Goal: Navigation & Orientation: Understand site structure

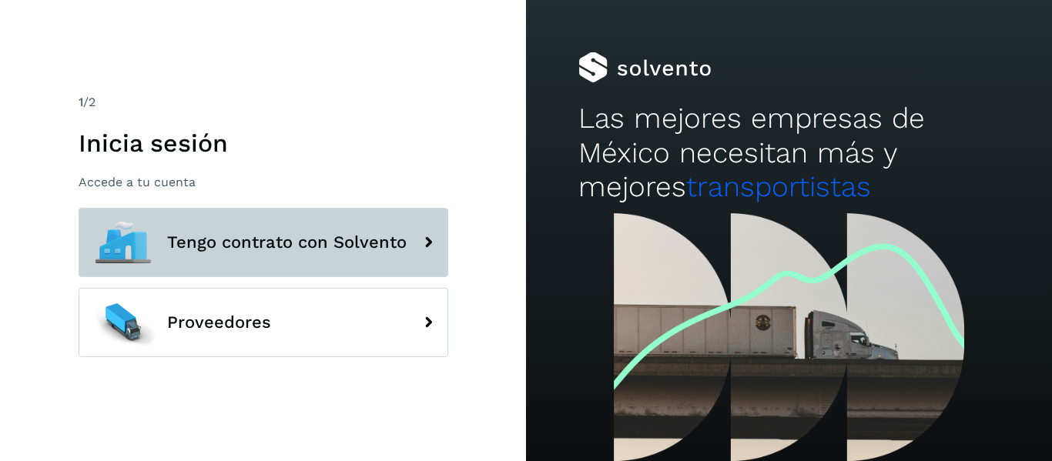
click at [312, 238] on span "Tengo contrato con Solvento" at bounding box center [287, 242] width 240 height 18
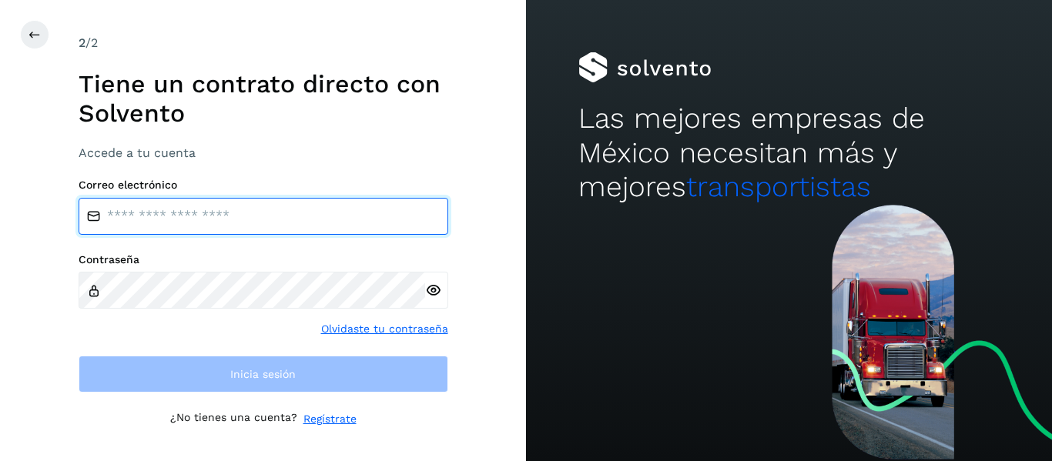
type input "**********"
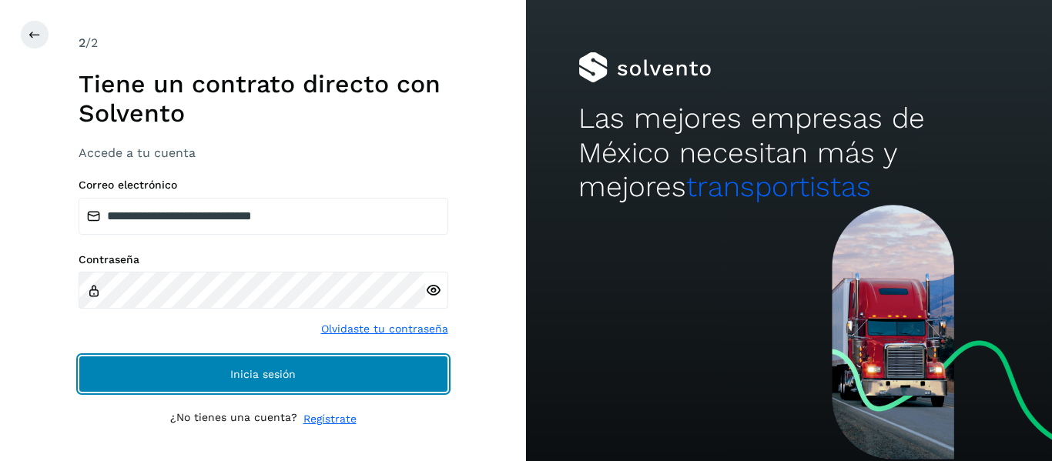
click at [307, 375] on button "Inicia sesión" at bounding box center [264, 374] width 370 height 37
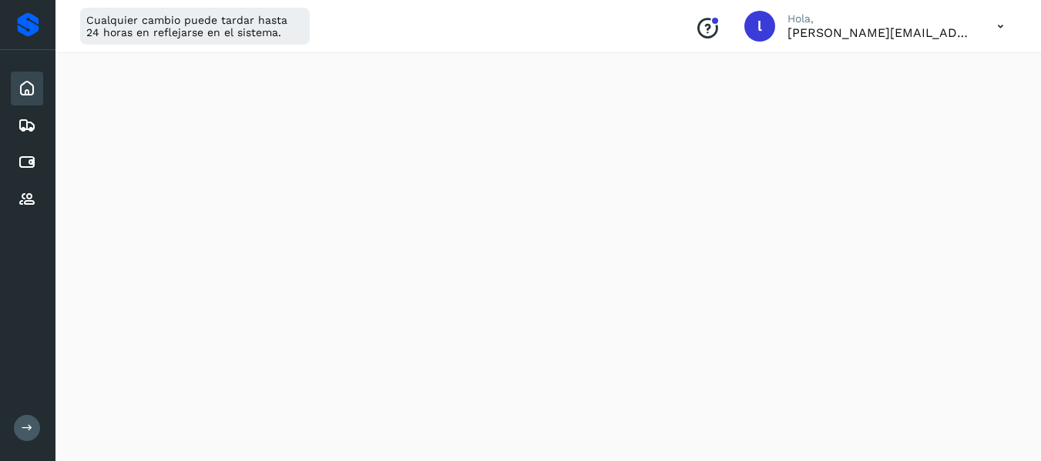
scroll to position [257, 0]
click at [26, 132] on icon at bounding box center [27, 125] width 18 height 18
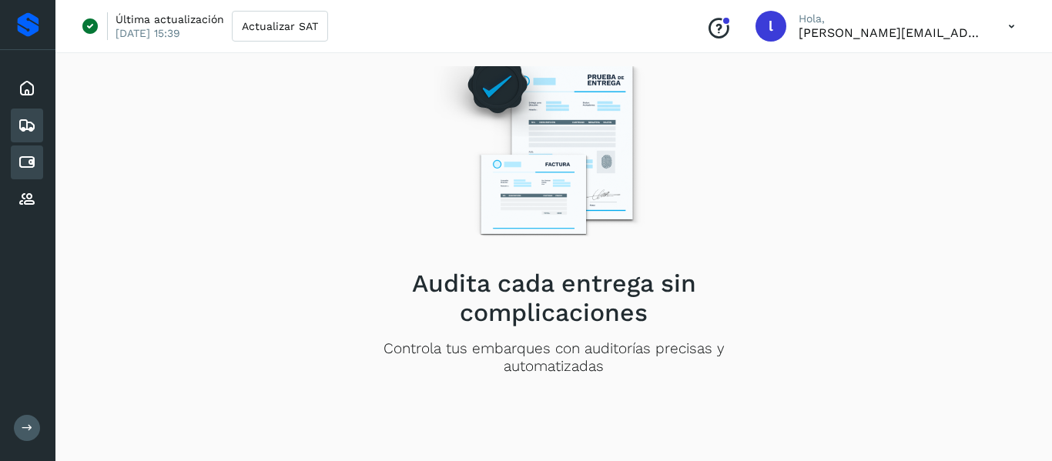
click at [27, 163] on icon at bounding box center [27, 162] width 18 height 18
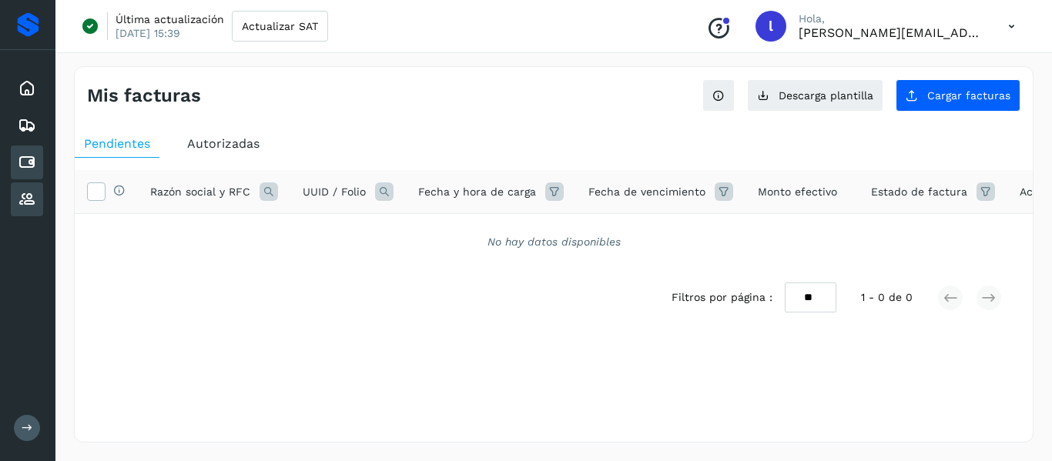
click at [30, 194] on icon at bounding box center [27, 199] width 18 height 18
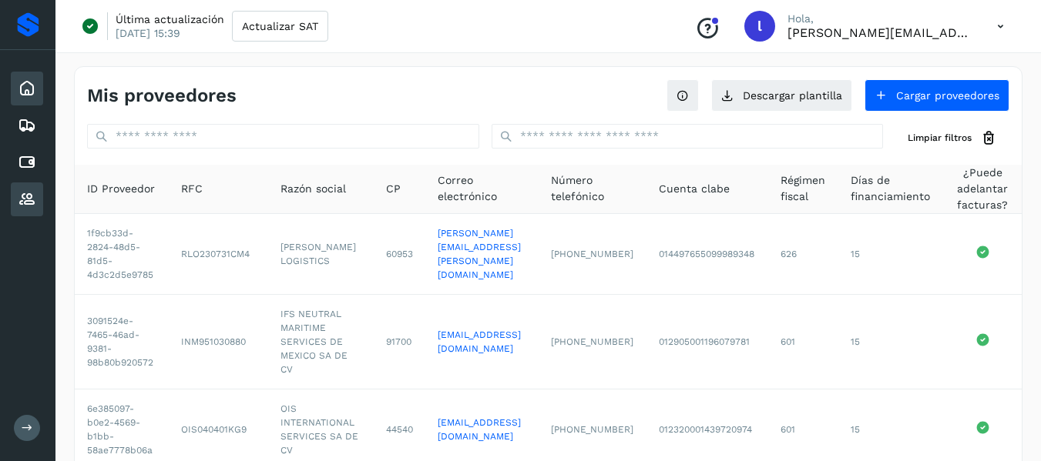
click at [21, 82] on icon at bounding box center [27, 88] width 18 height 18
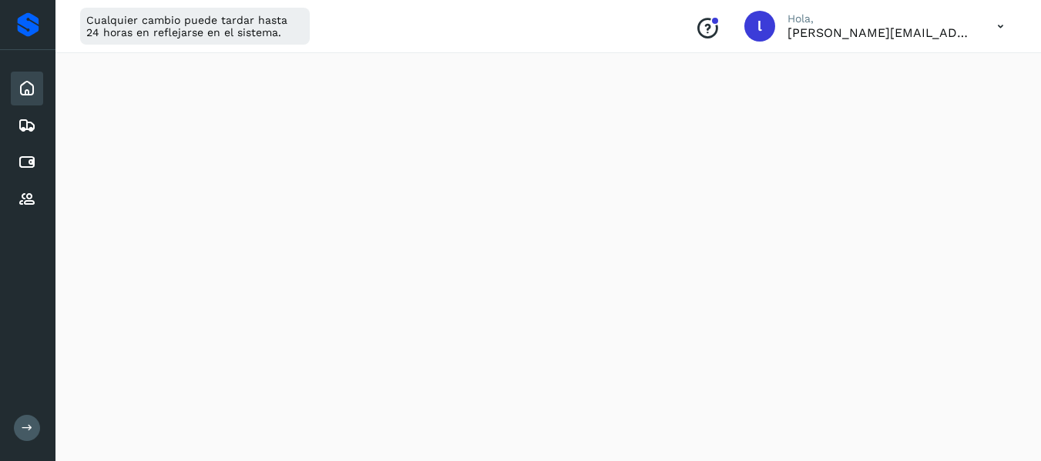
scroll to position [240, 0]
